Goal: Entertainment & Leisure: Consume media (video, audio)

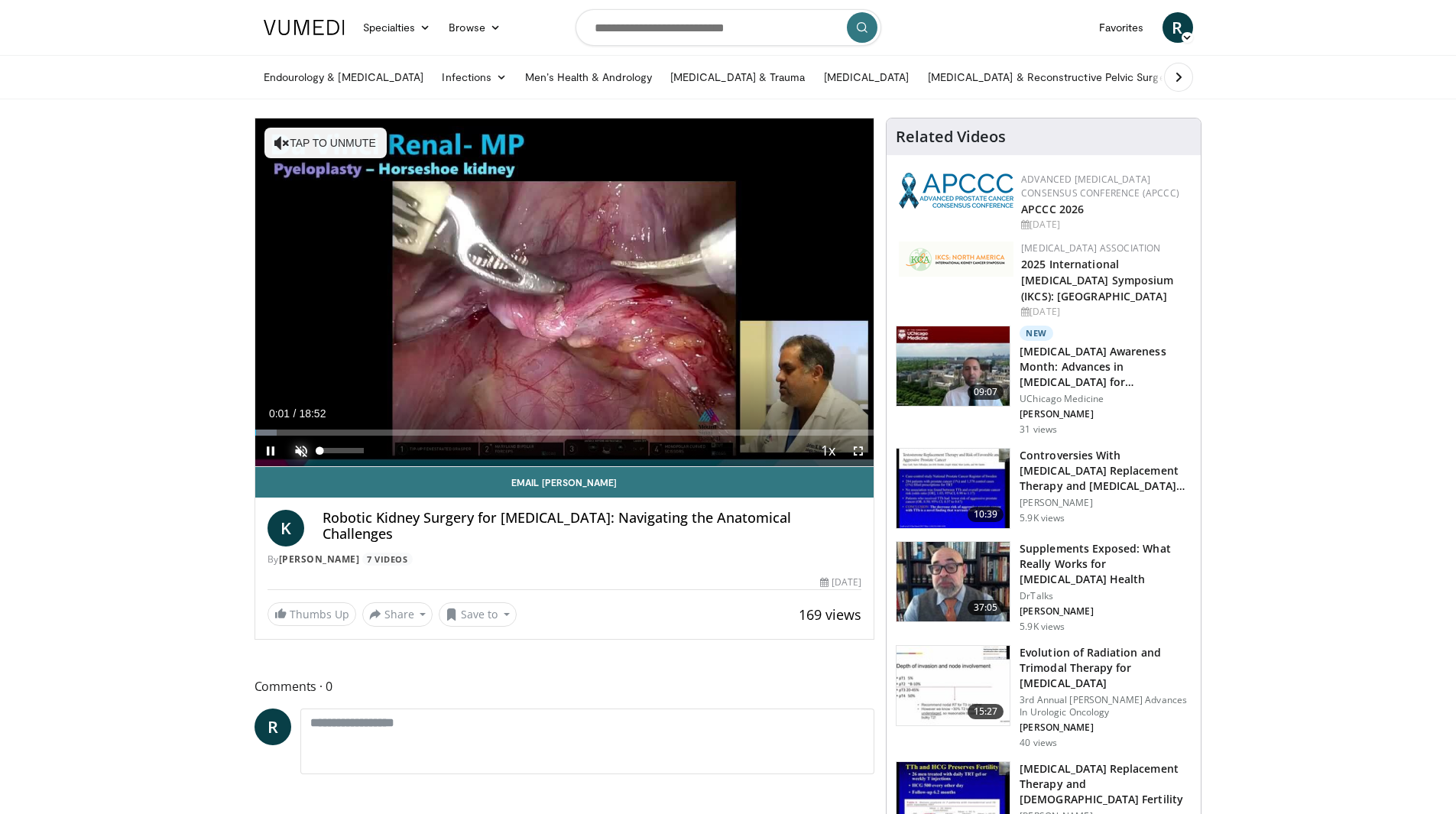
click at [305, 456] on span "Video Player" at bounding box center [301, 451] width 31 height 31
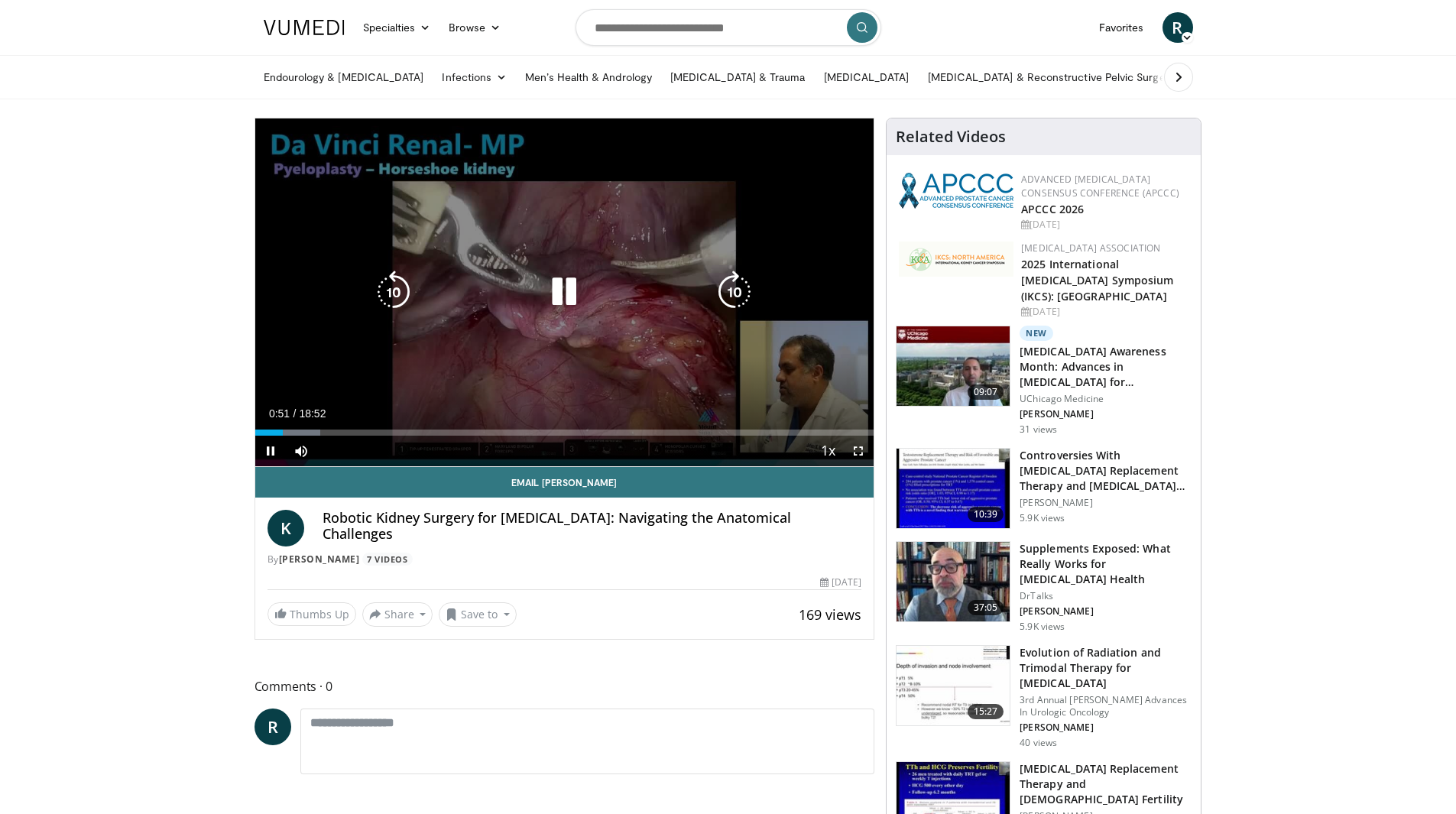
click at [574, 292] on icon "Video Player" at bounding box center [563, 291] width 43 height 43
click at [554, 298] on icon "Video Player" at bounding box center [563, 291] width 43 height 43
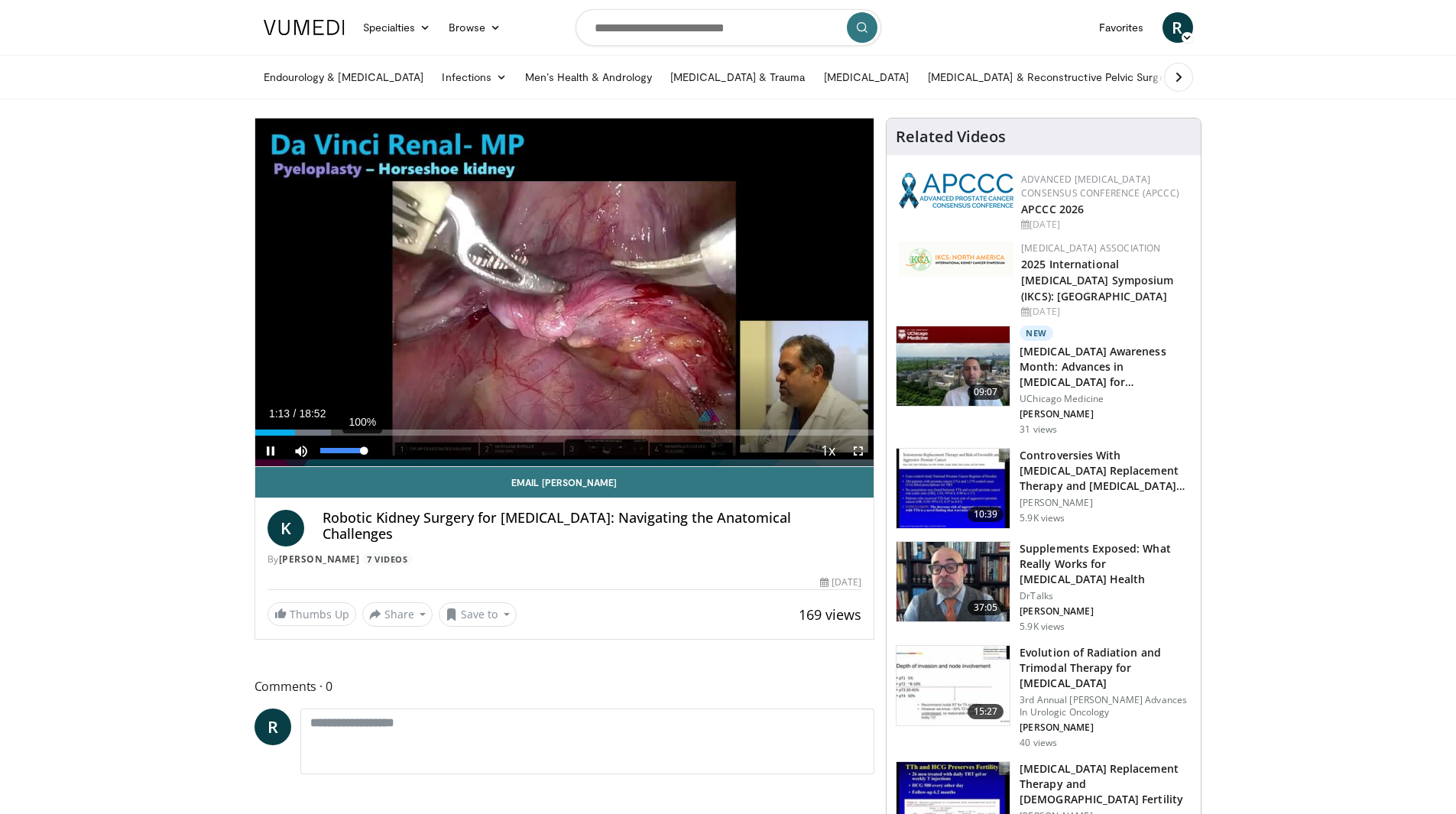
click at [364, 452] on div "Volume Level" at bounding box center [342, 450] width 43 height 5
click at [861, 453] on span "Video Player" at bounding box center [858, 451] width 31 height 31
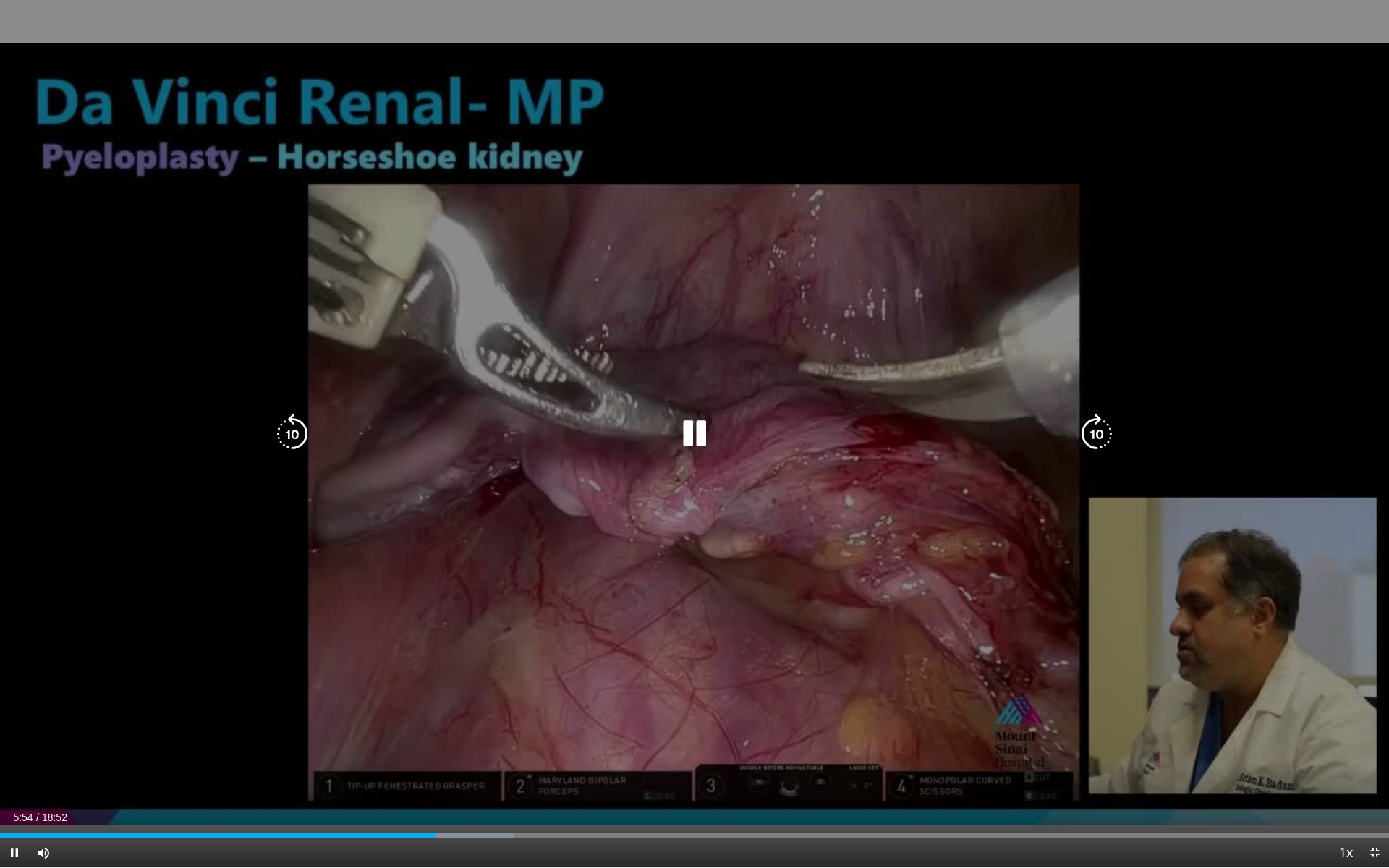
click at [694, 431] on icon "Video Player" at bounding box center [694, 433] width 40 height 40
click at [585, 121] on div "10 seconds Tap to unmute" at bounding box center [694, 433] width 1389 height 867
